Goal: Information Seeking & Learning: Learn about a topic

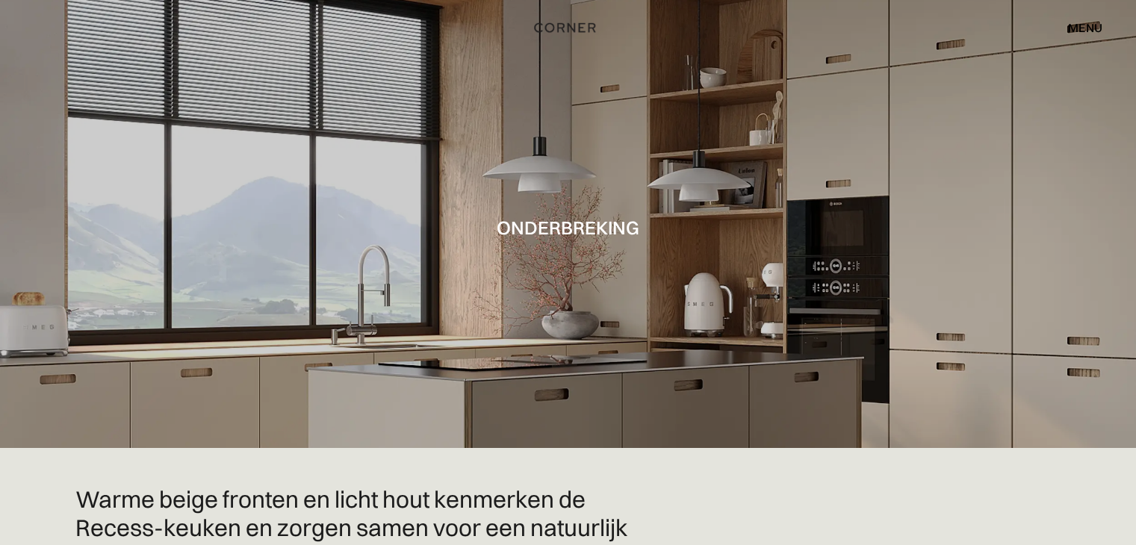
drag, startPoint x: 687, startPoint y: 228, endPoint x: 751, endPoint y: 246, distance: 66.0
click at [730, 248] on div at bounding box center [568, 224] width 1136 height 448
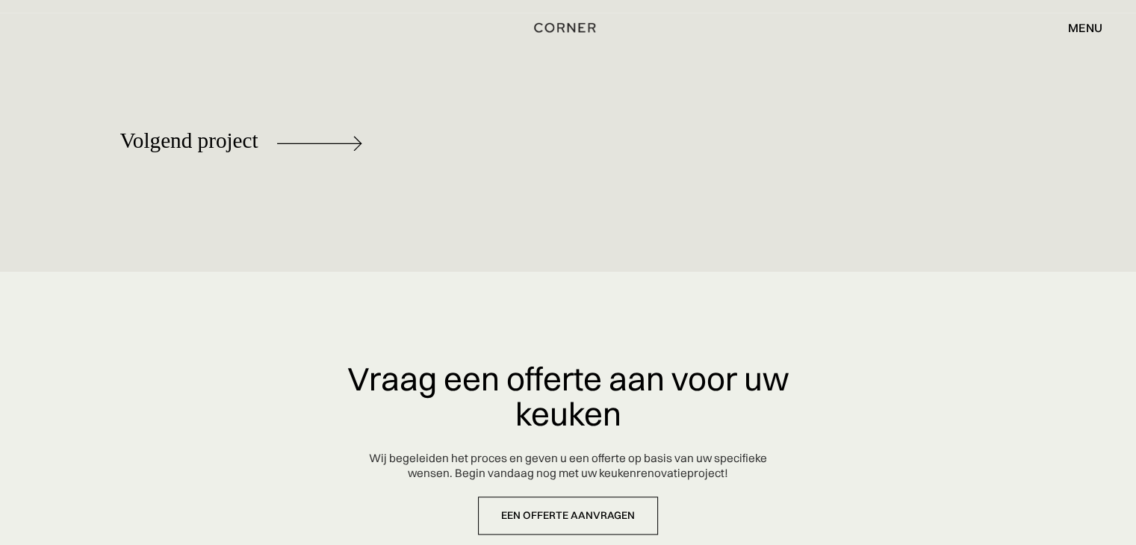
scroll to position [7778, 0]
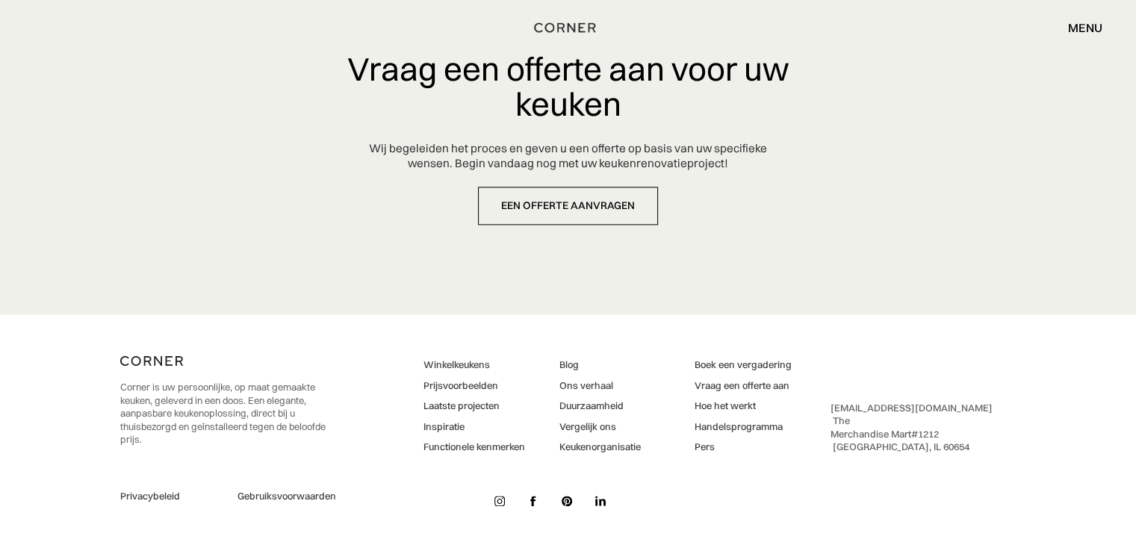
click at [471, 361] on font "Winkelkeukens" at bounding box center [456, 364] width 66 height 12
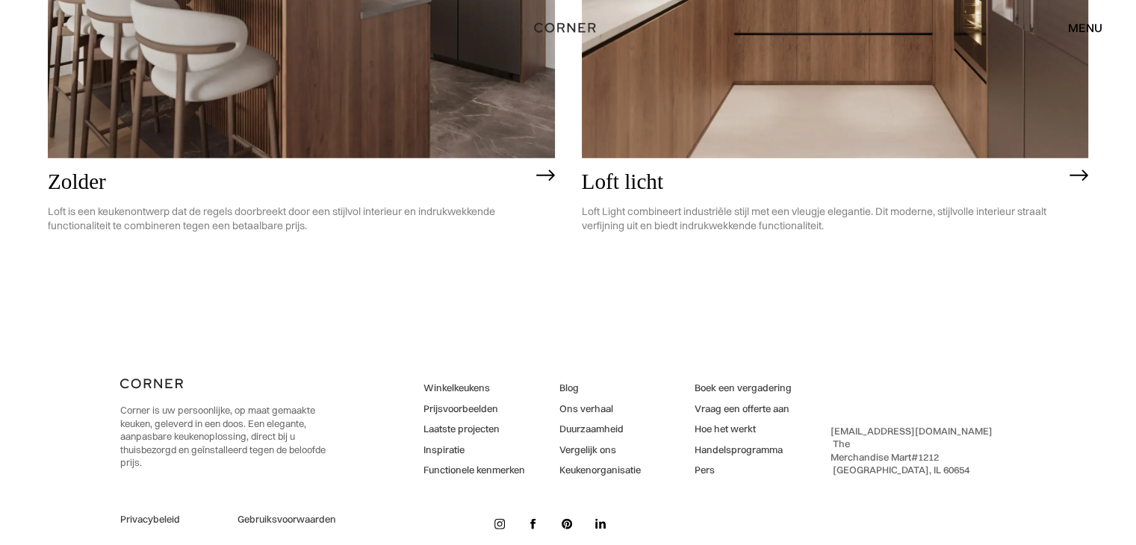
scroll to position [4186, 0]
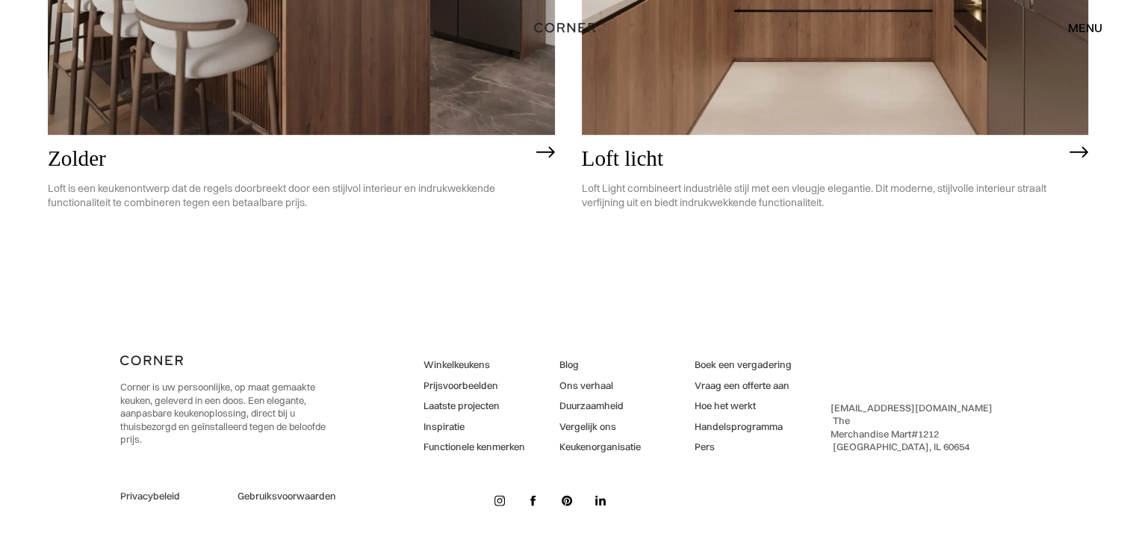
click at [618, 446] on font "Keukenorganisatie" at bounding box center [599, 447] width 81 height 12
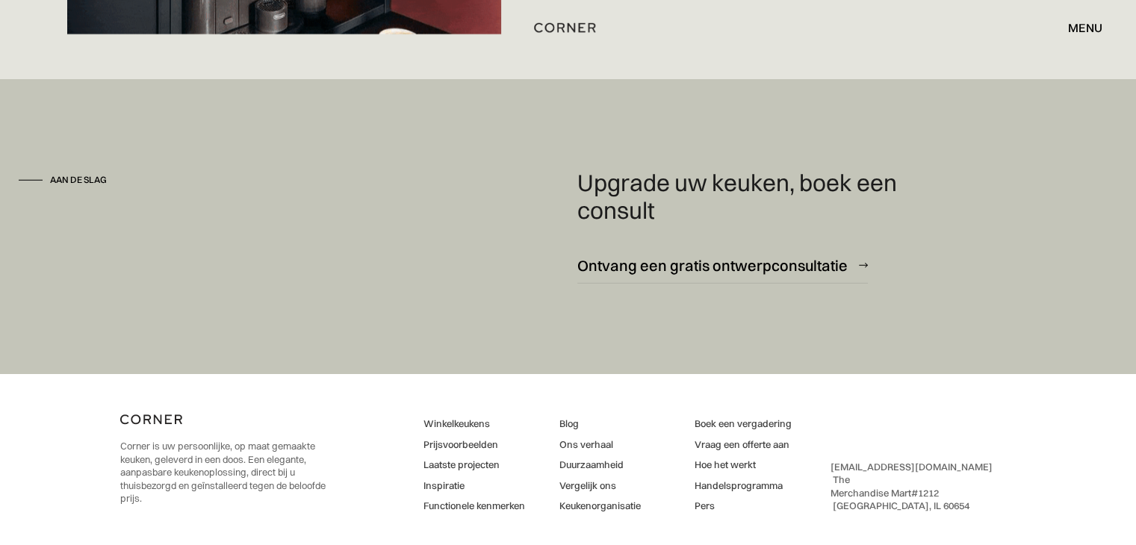
scroll to position [4069, 0]
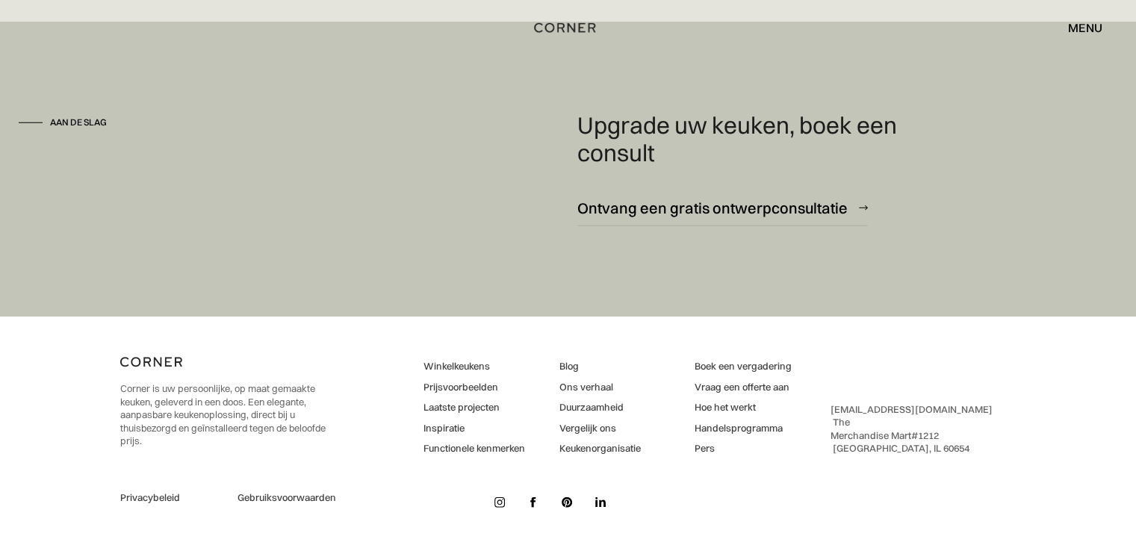
click at [606, 425] on font "Vergelijk ons" at bounding box center [587, 428] width 57 height 12
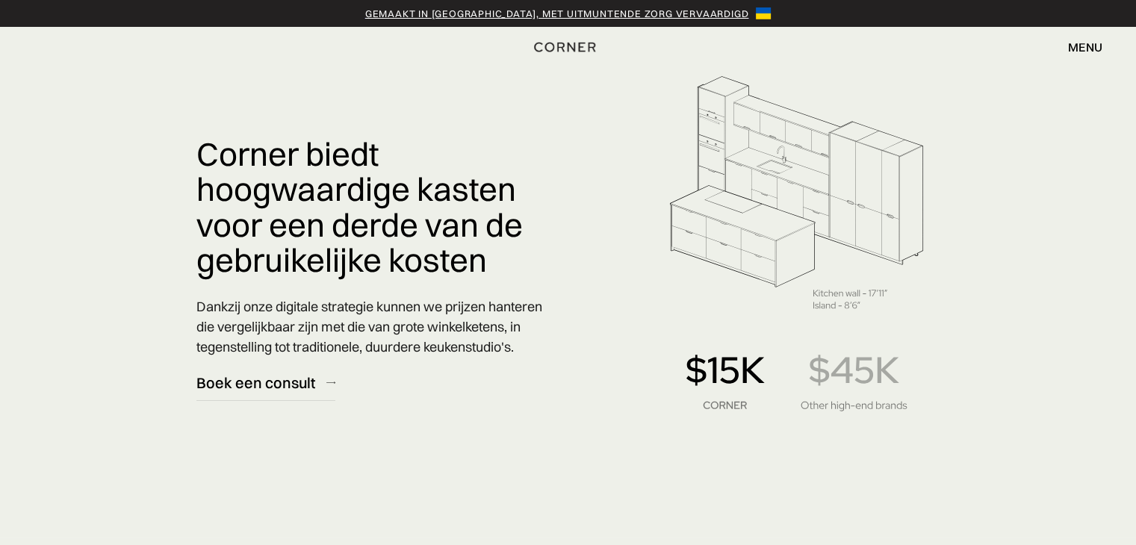
click at [505, 13] on font "Gemaakt in [GEOGRAPHIC_DATA], met uitmuntende zorg vervaardigd" at bounding box center [557, 13] width 384 height 12
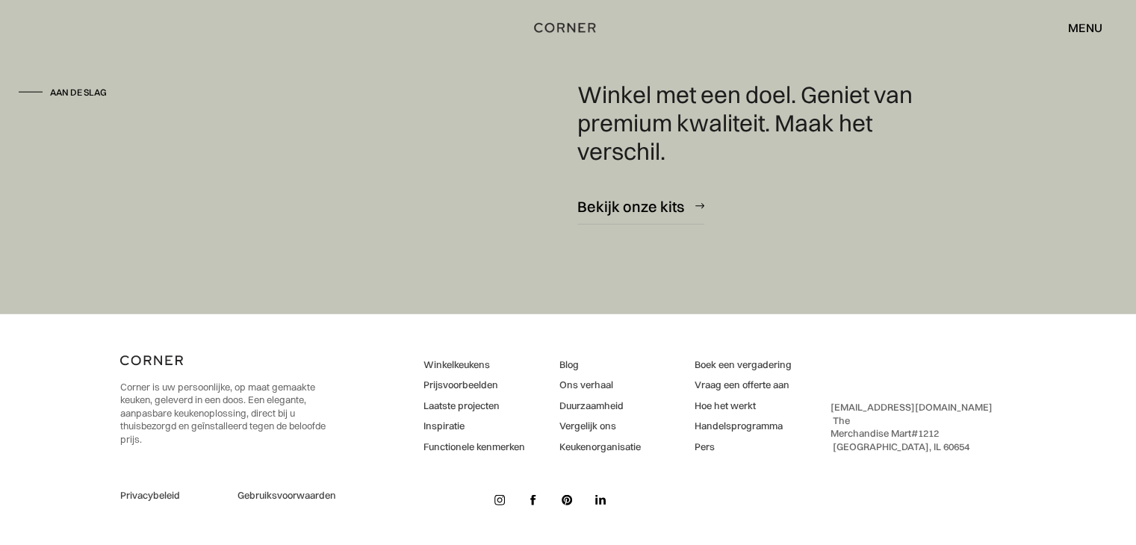
scroll to position [3715, 0]
click at [751, 406] on font "Hoe het werkt" at bounding box center [725, 406] width 61 height 12
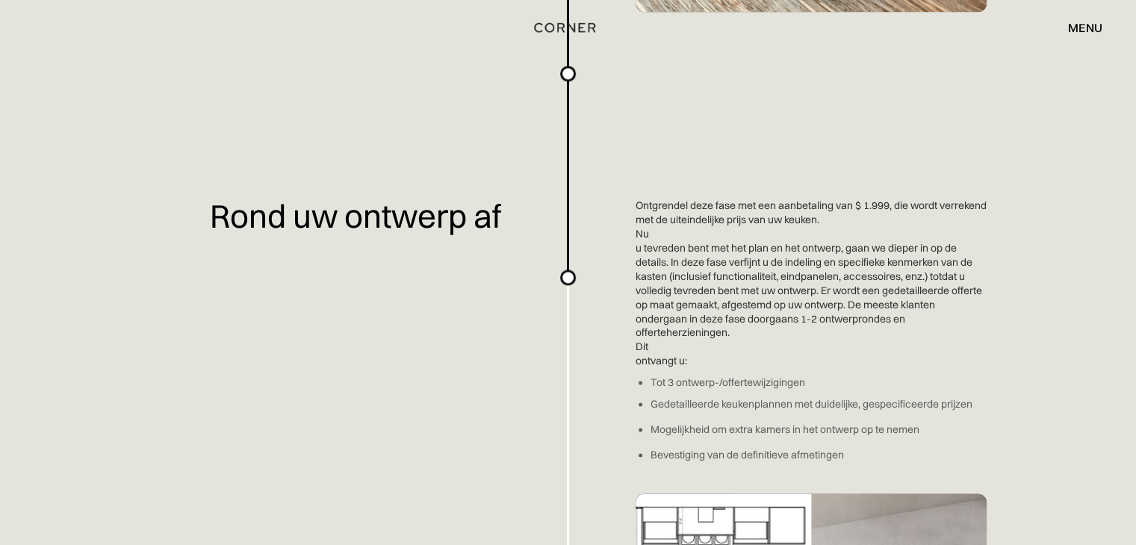
scroll to position [1834, 0]
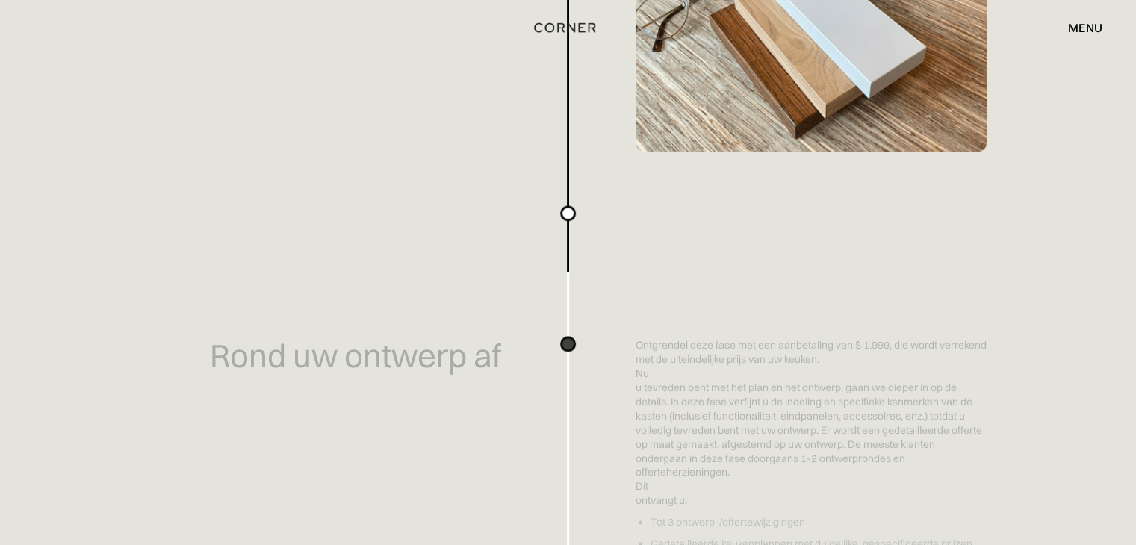
click at [1087, 28] on font "menu" at bounding box center [1085, 27] width 34 height 15
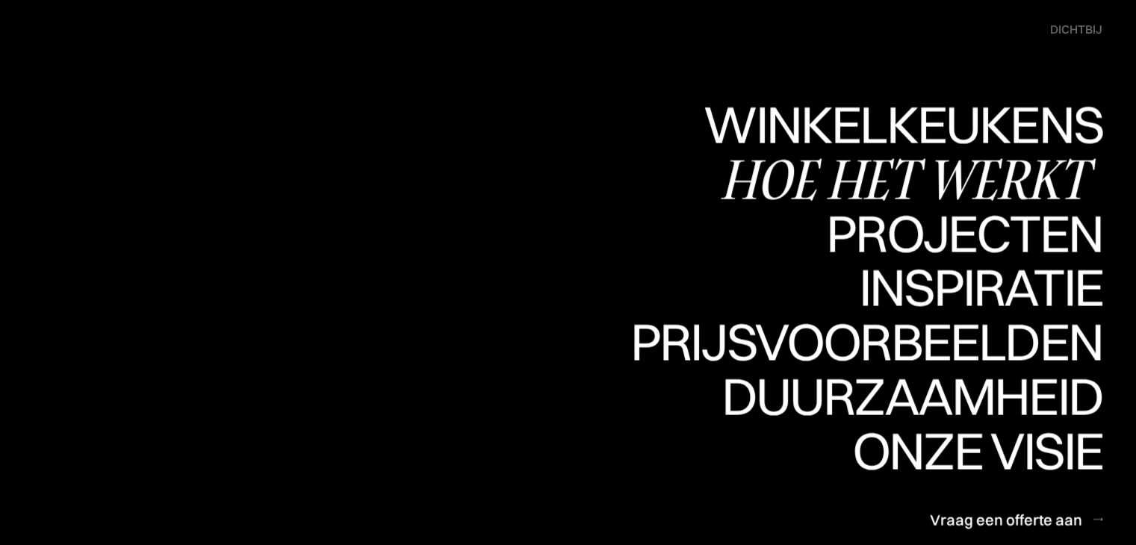
scroll to position [1984, 0]
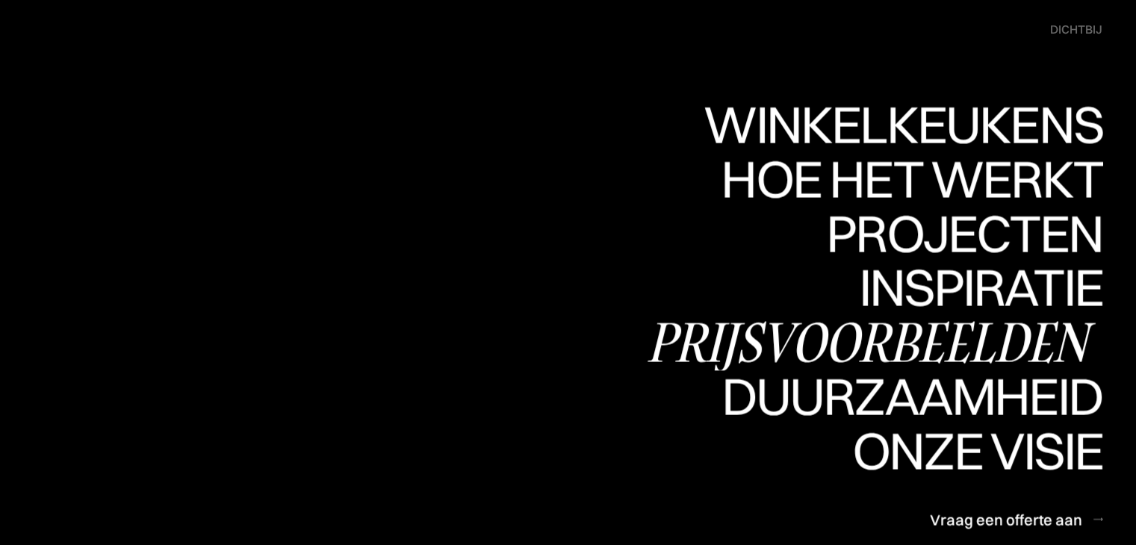
click at [815, 335] on font "Prijsvoorbeelden" at bounding box center [867, 341] width 440 height 73
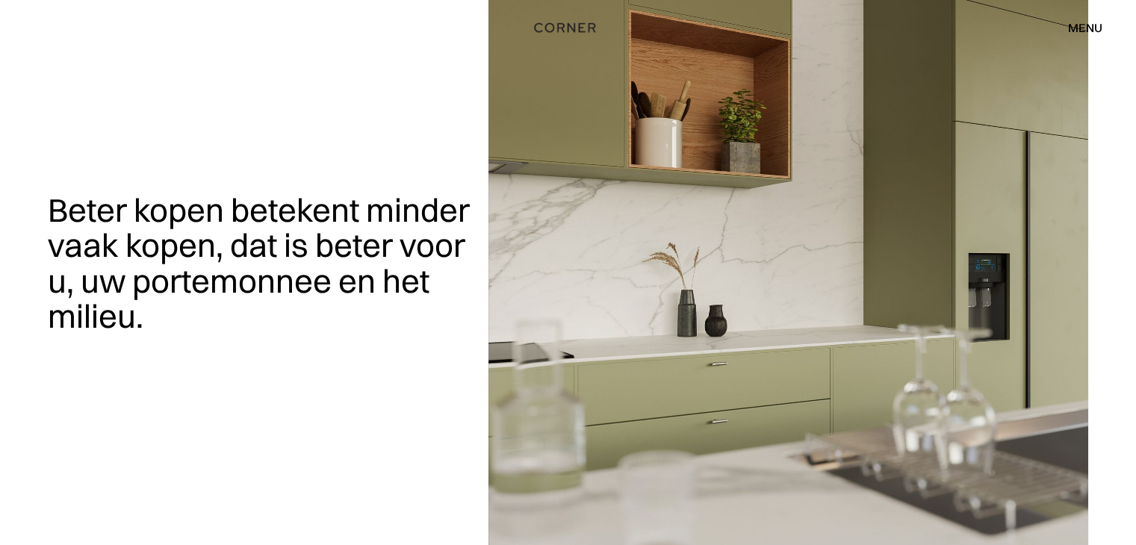
click at [1083, 28] on font "menu" at bounding box center [1085, 27] width 34 height 15
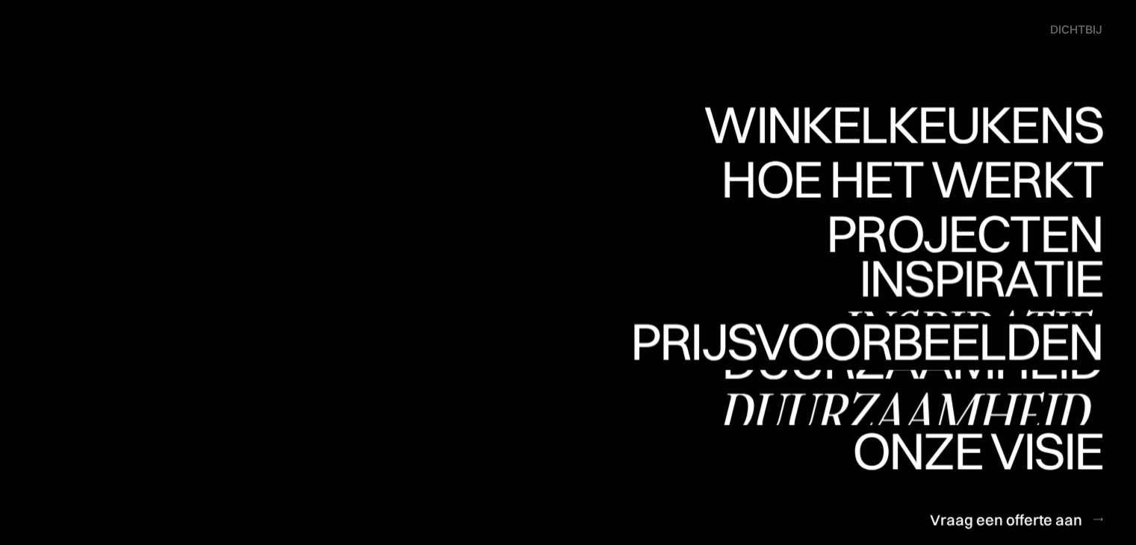
scroll to position [149, 0]
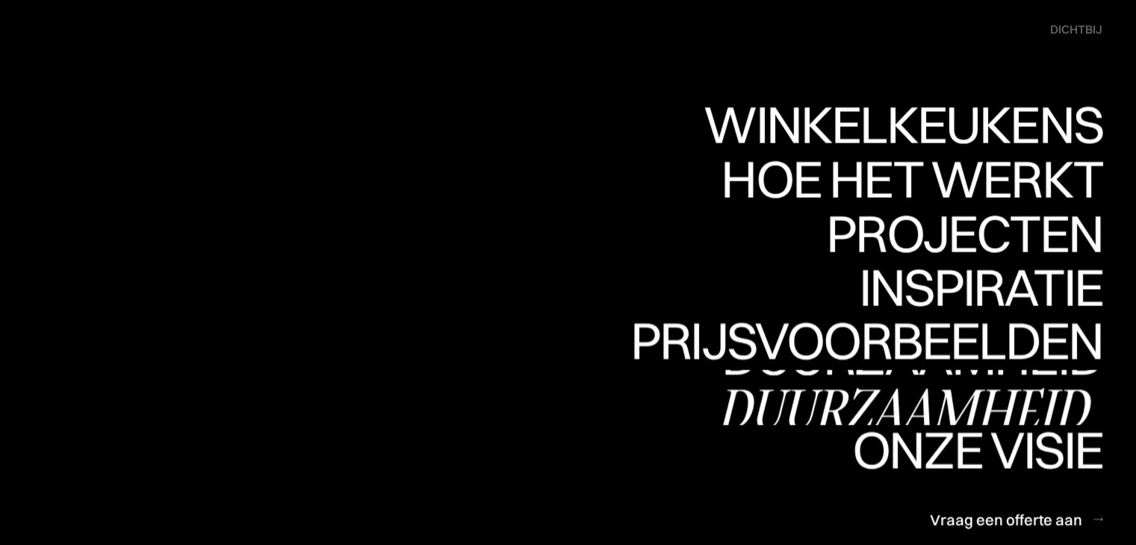
click at [886, 409] on font "Duurzaamheid" at bounding box center [902, 408] width 370 height 73
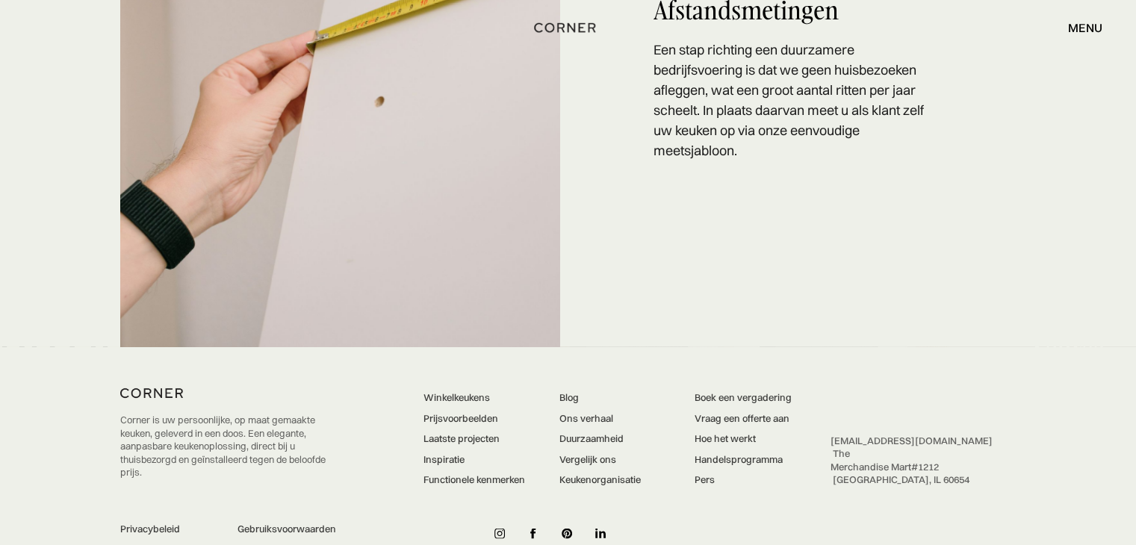
scroll to position [3032, 0]
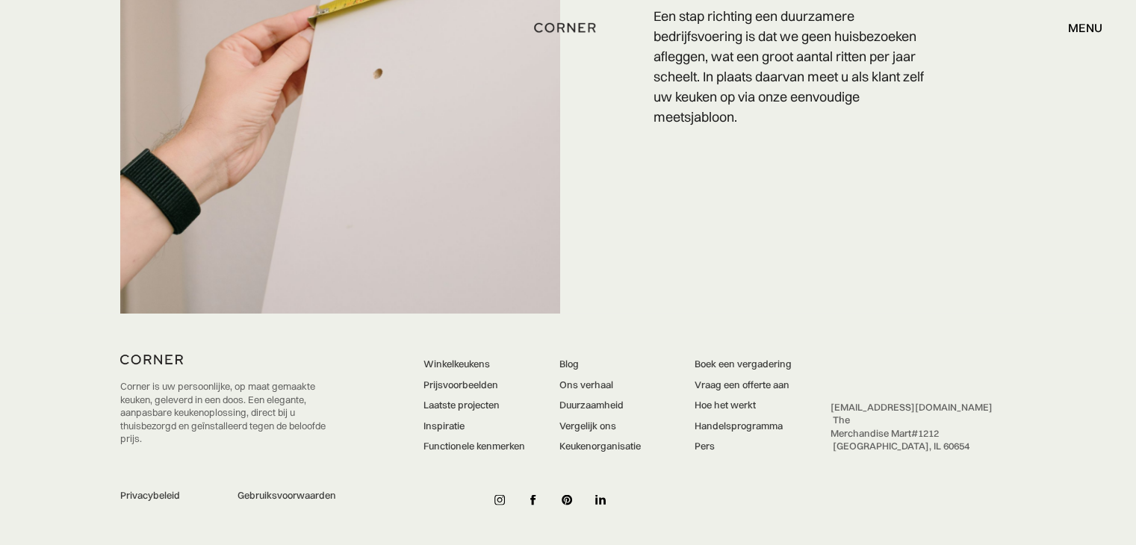
click at [441, 405] on font "Laatste projecten" at bounding box center [461, 405] width 76 height 12
